Goal: Transaction & Acquisition: Purchase product/service

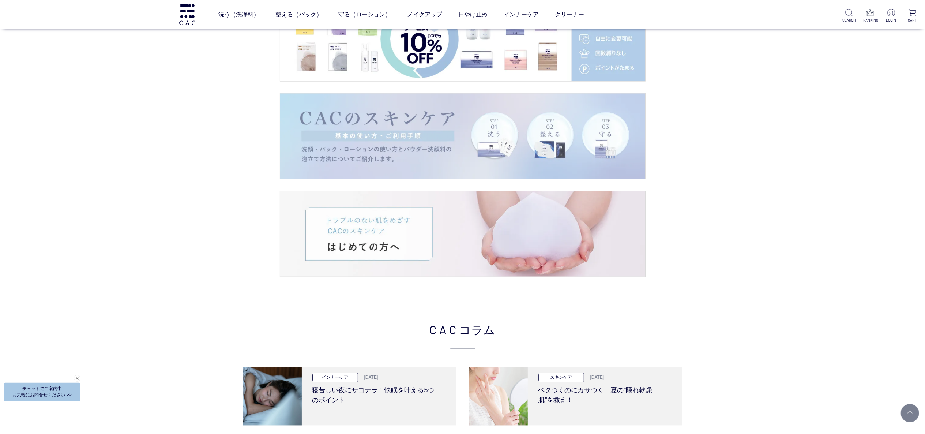
scroll to position [1463, 0]
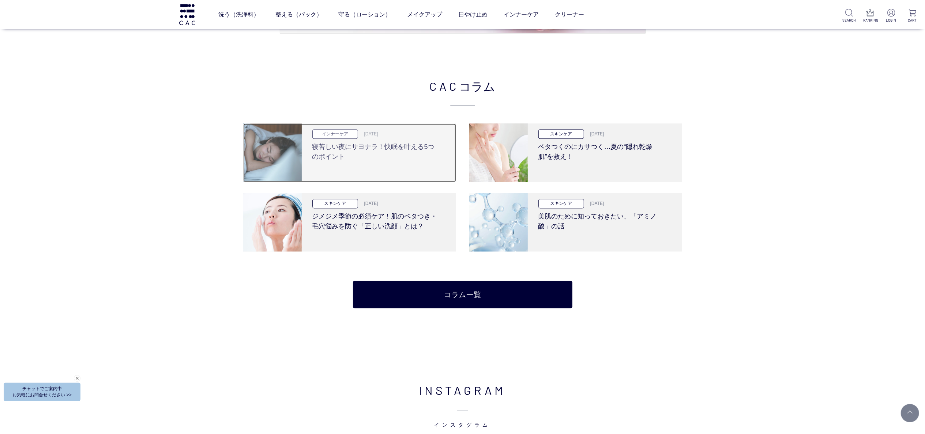
click at [366, 156] on h3 "寝苦しい夜にサヨナラ！快眠を叶える5つのポイント" at bounding box center [376, 150] width 128 height 23
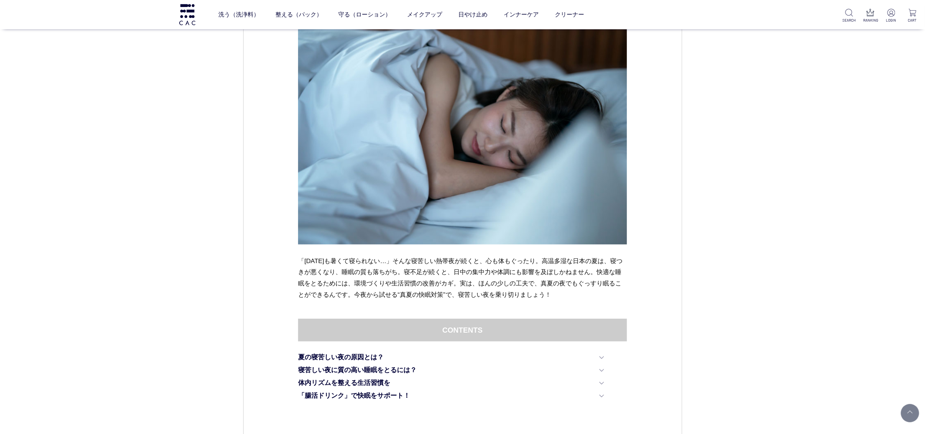
scroll to position [219, 0]
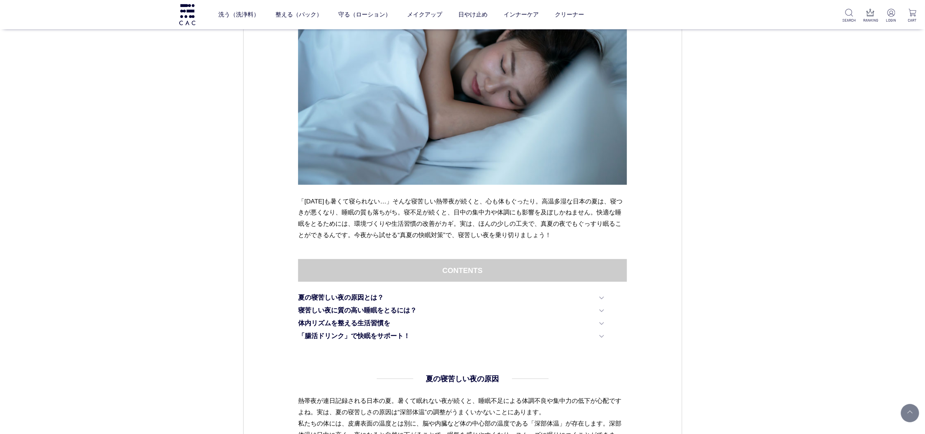
click at [357, 292] on dl "CONTENTS 夏の寝苦しい夜の原因とは？ 寝苦しい夜に質の高い睡眠をとるには？ 体内リズムを整える生活習慣を 「腸活ドリンク」で快眠をサポート！" at bounding box center [462, 316] width 329 height 114
click at [351, 301] on link "夏の寝苦しい夜の原因とは？" at bounding box center [451, 298] width 306 height 10
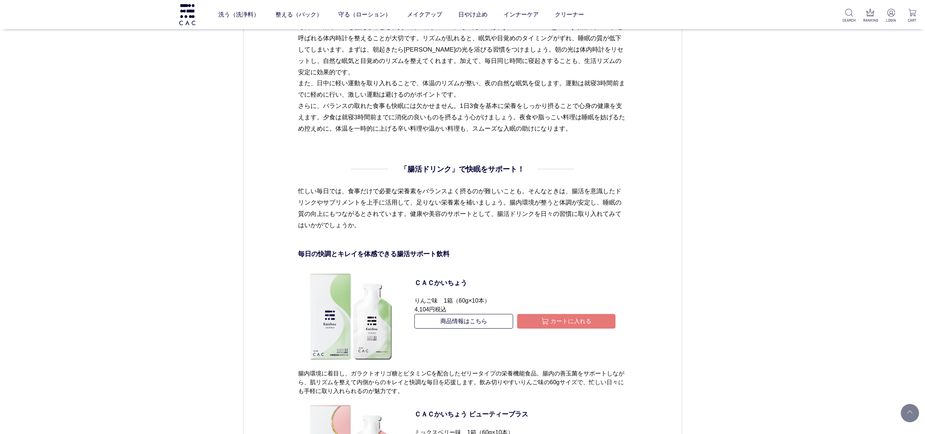
scroll to position [2610, 0]
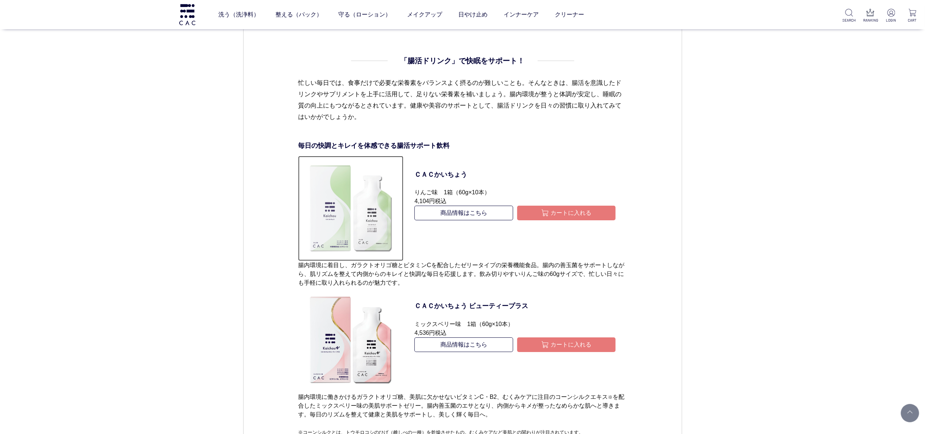
click at [384, 212] on img at bounding box center [350, 208] width 105 height 105
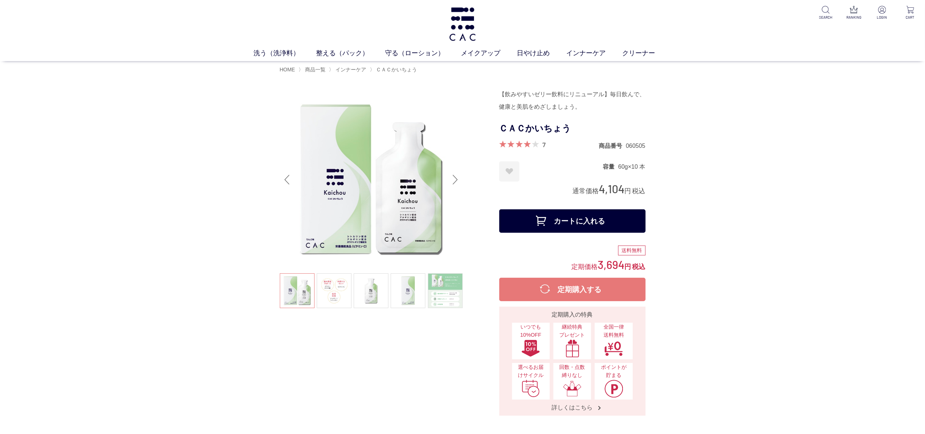
click at [542, 219] on button "カートに入れる" at bounding box center [572, 220] width 146 height 23
click at [574, 285] on button "定期購入する" at bounding box center [572, 289] width 146 height 23
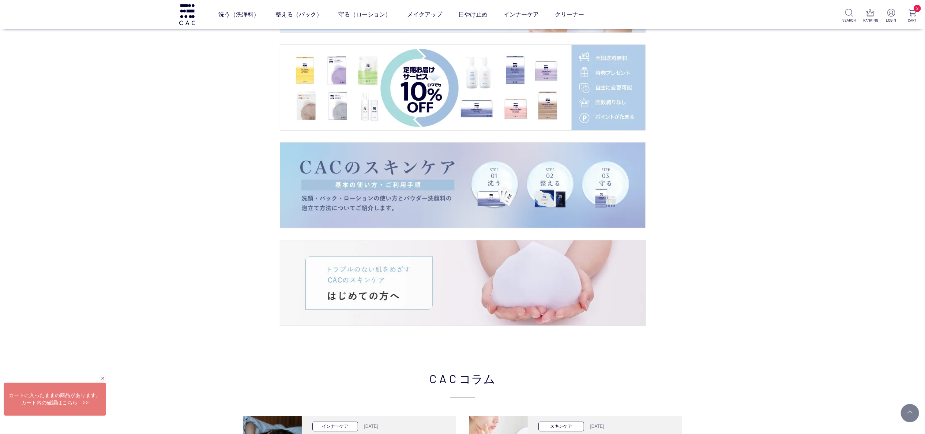
scroll to position [1463, 0]
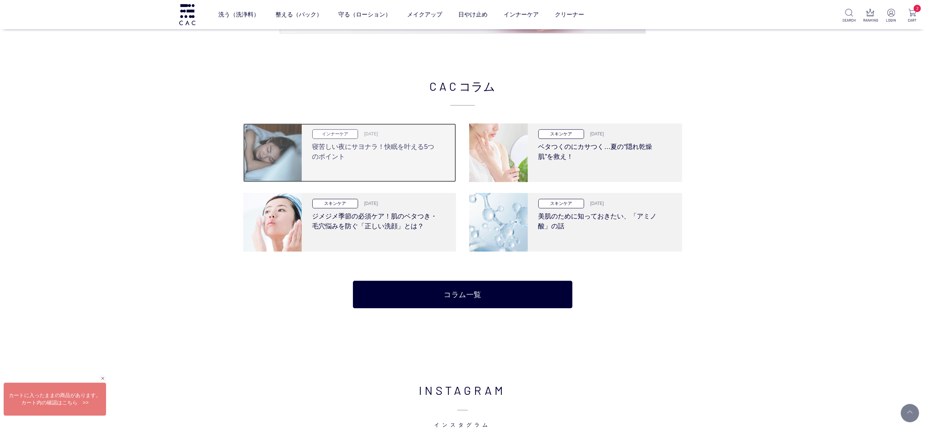
click at [420, 128] on div "インナーケア [DATE] 寝苦しい夜にサヨナラ！快眠を叶える5つのポイント" at bounding box center [376, 152] width 149 height 59
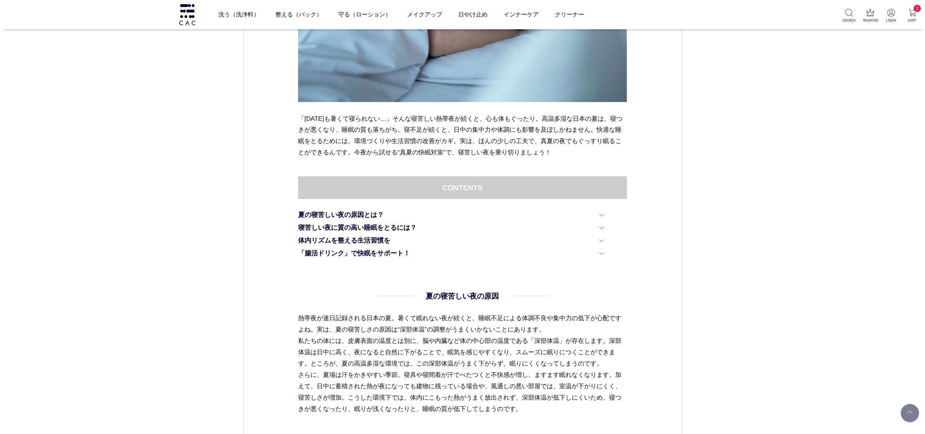
scroll to position [219, 0]
